Goal: Task Accomplishment & Management: Manage account settings

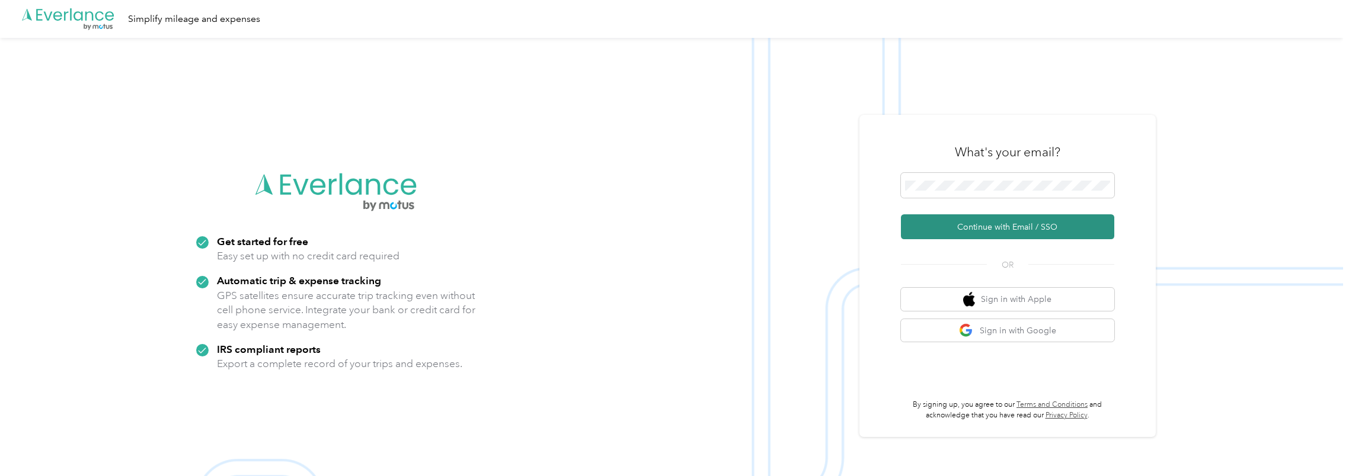
click at [974, 225] on button "Continue with Email / SSO" at bounding box center [1007, 227] width 213 height 25
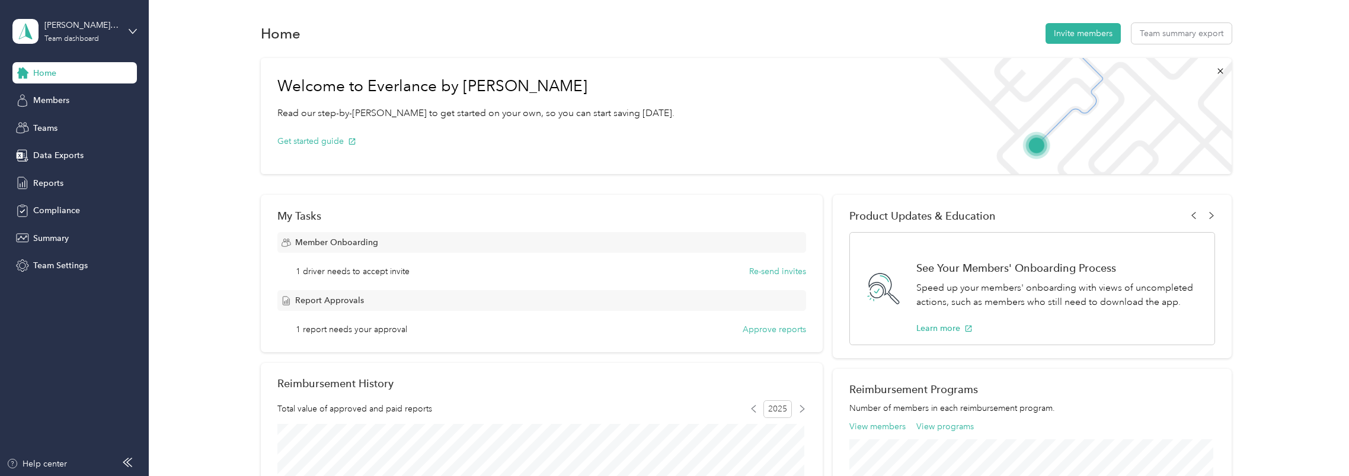
click at [408, 267] on span "1 driver needs to accept invite" at bounding box center [353, 271] width 114 height 12
click at [761, 329] on button "Approve reports" at bounding box center [773, 330] width 63 height 12
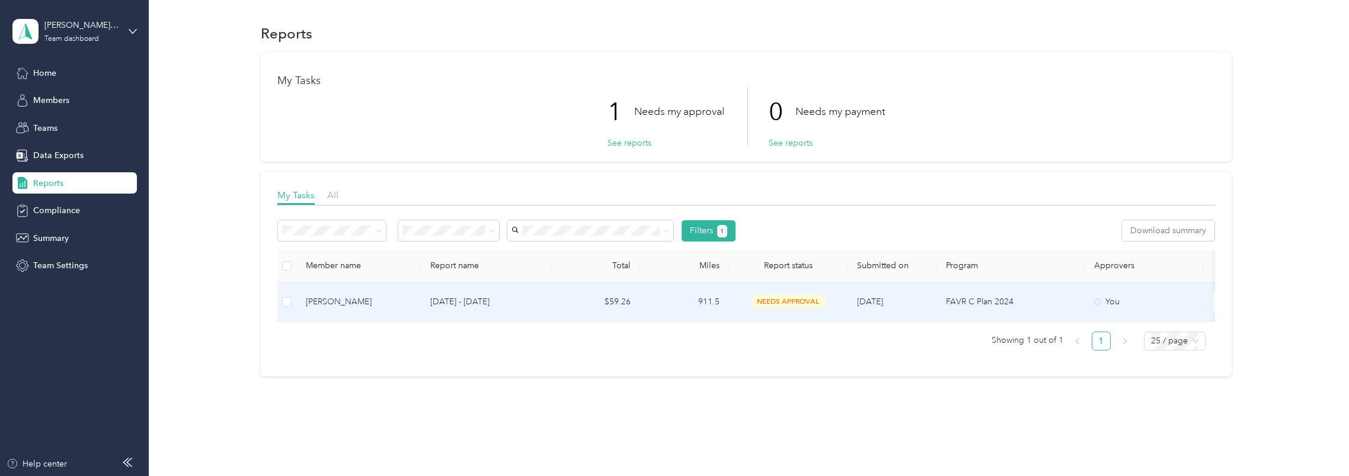
click at [436, 305] on p "[DATE] - [DATE]" at bounding box center [485, 302] width 111 height 13
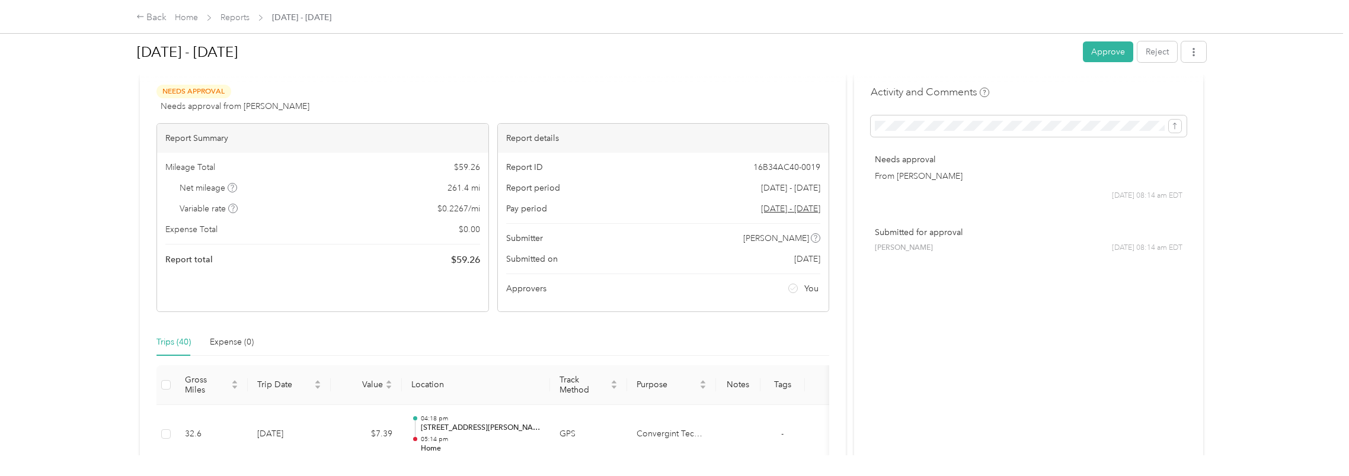
scroll to position [59, 0]
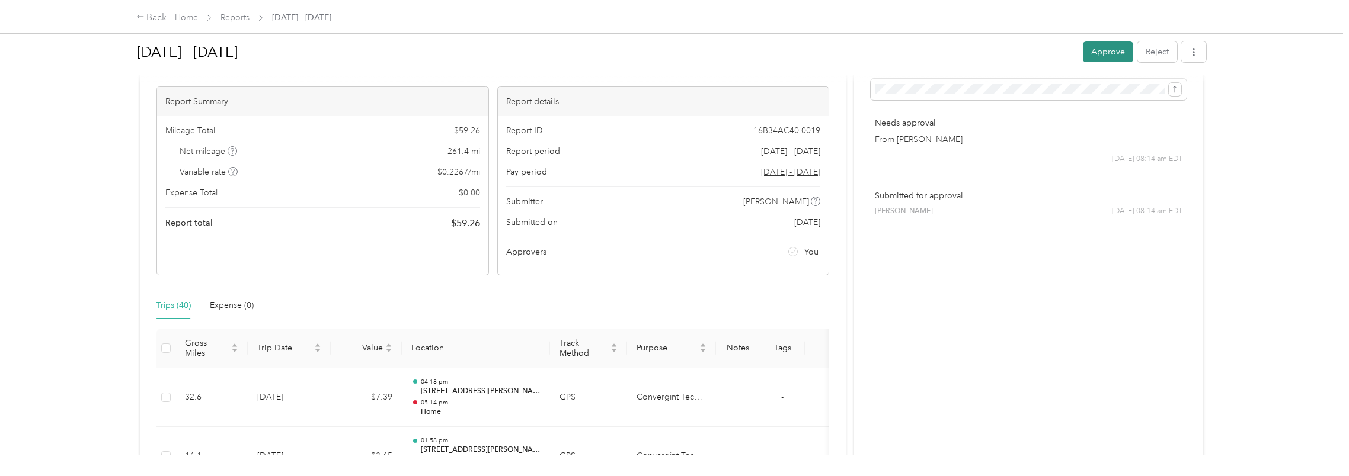
click at [1105, 54] on button "Approve" at bounding box center [1108, 51] width 50 height 21
